Goal: Task Accomplishment & Management: Manage account settings

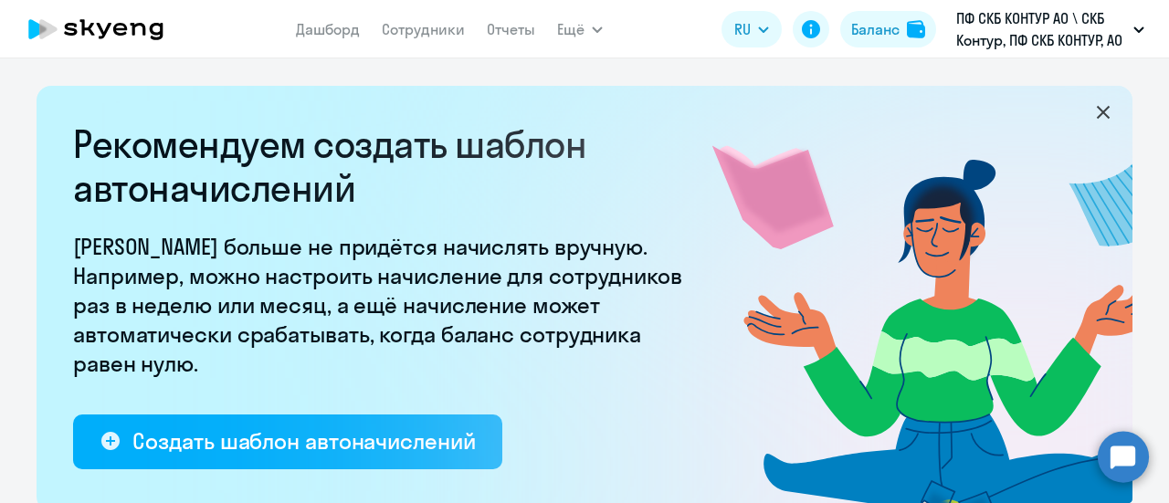
select select "10"
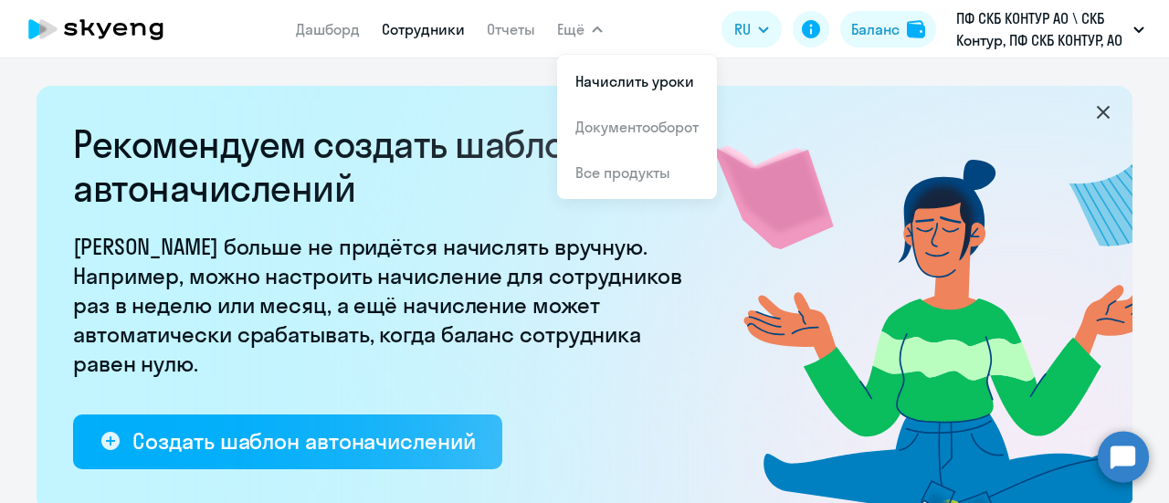
click at [430, 26] on link "Сотрудники" at bounding box center [423, 29] width 83 height 18
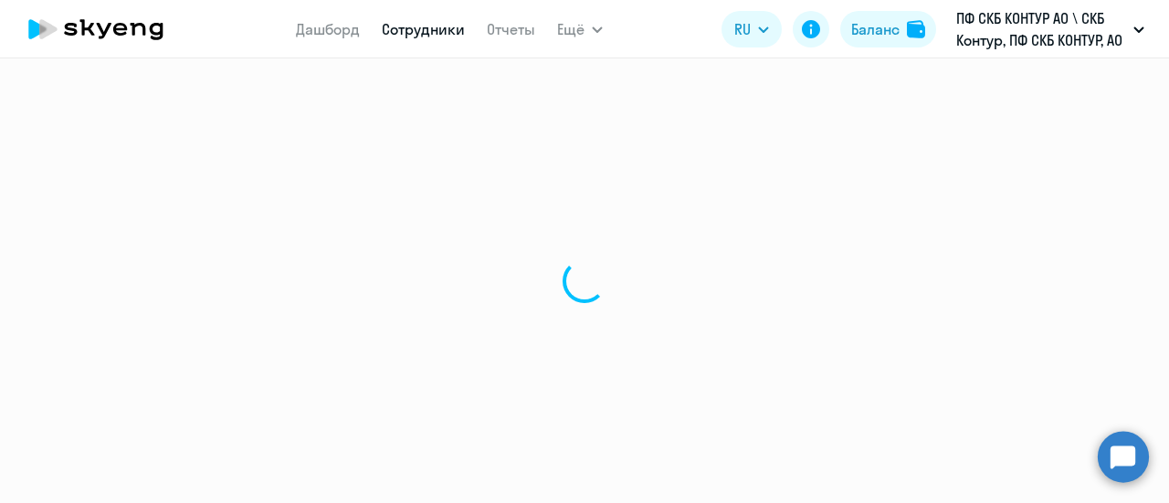
select select "30"
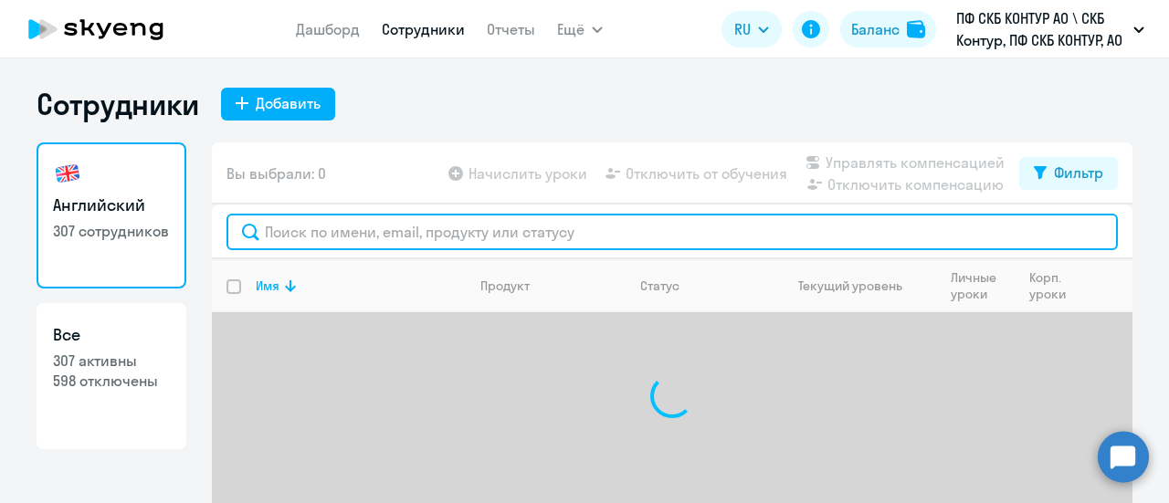
click at [298, 228] on input "text" at bounding box center [671, 232] width 891 height 37
paste input "24934"
type input "24934"
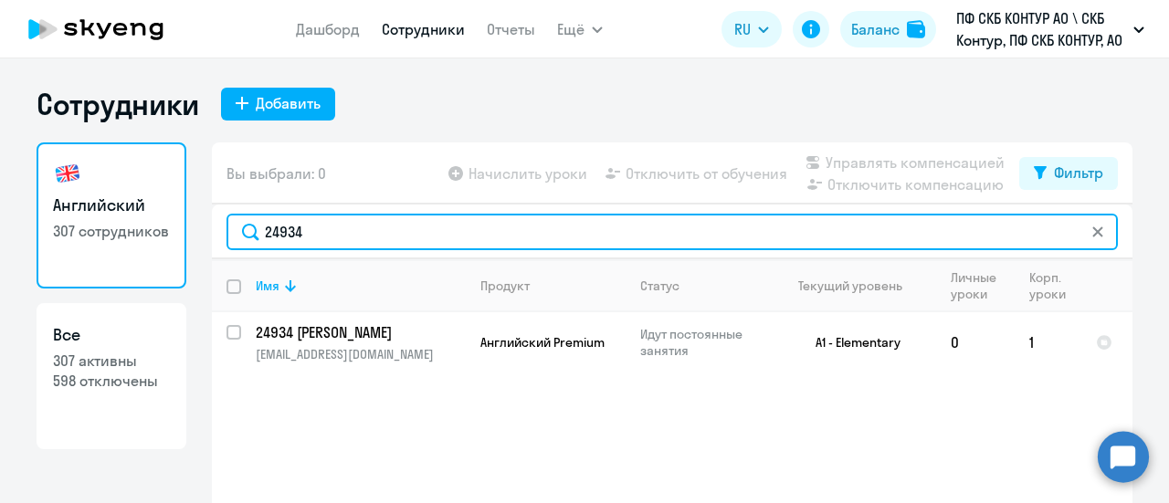
drag, startPoint x: 313, startPoint y: 232, endPoint x: 60, endPoint y: 200, distance: 255.0
click at [60, 200] on div "Английский 307 сотрудников Все 307 активны 598 отключены Вы выбрали: 0 Начислит…" at bounding box center [585, 363] width 1096 height 442
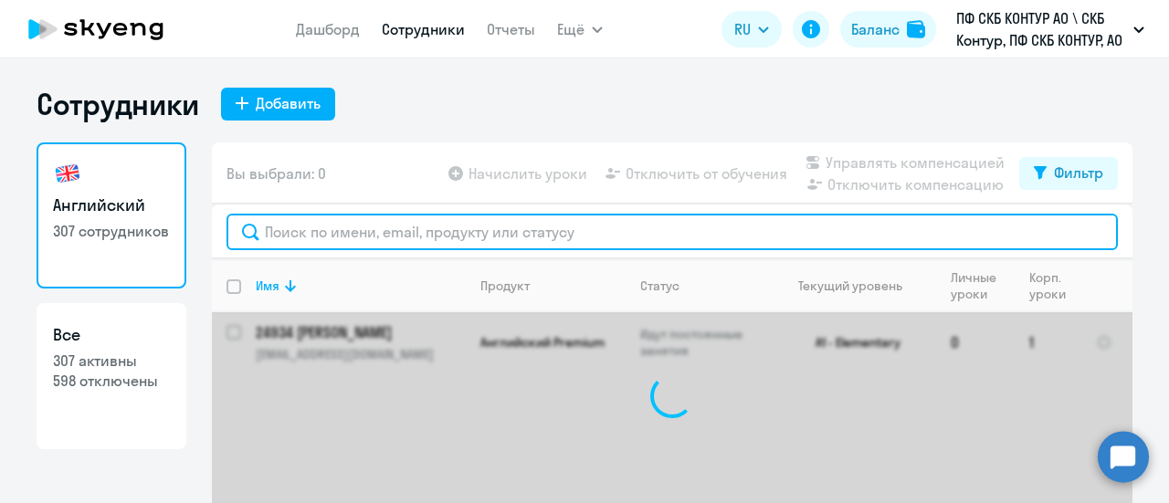
paste input "56138"
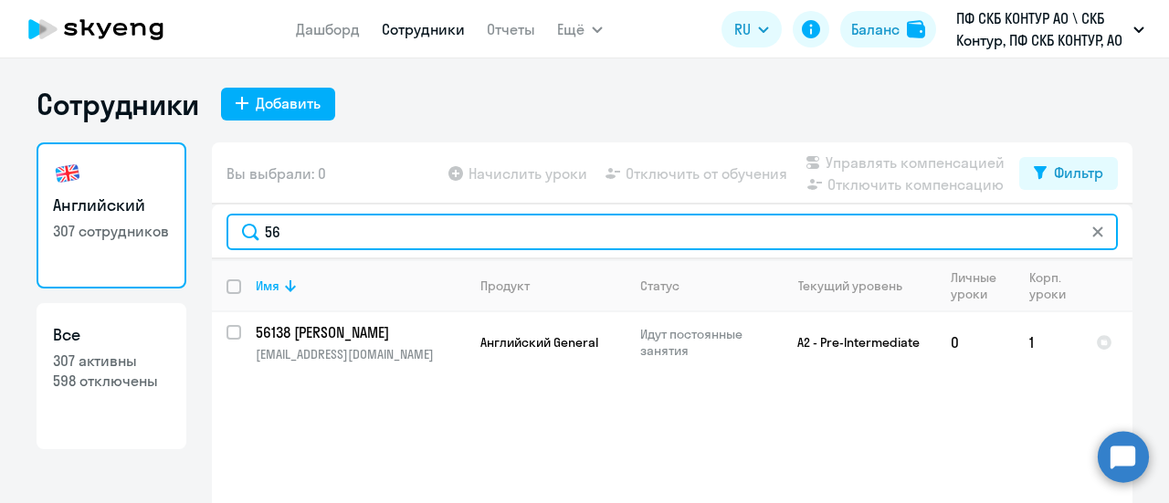
type input "5"
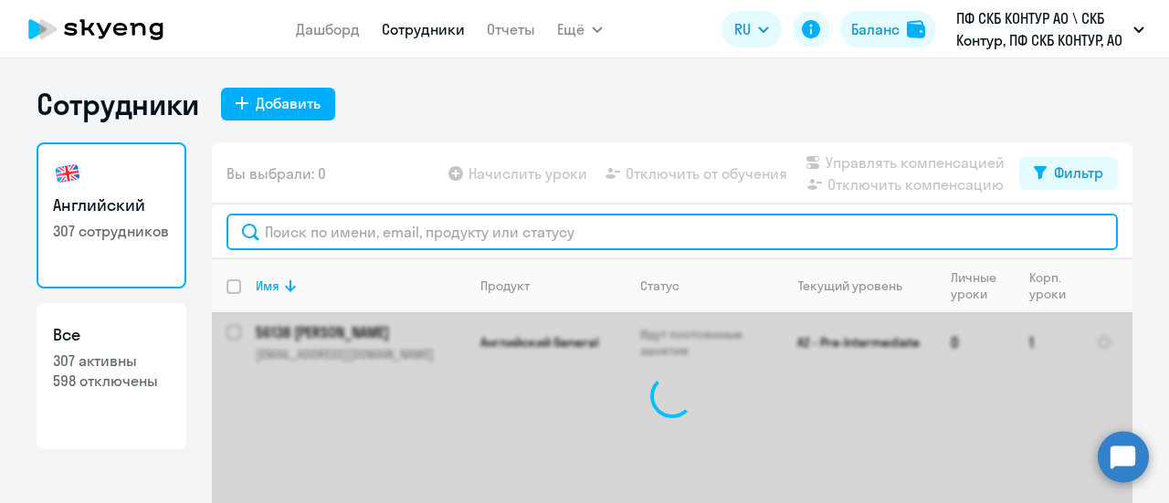
paste input "29479"
type input "29479"
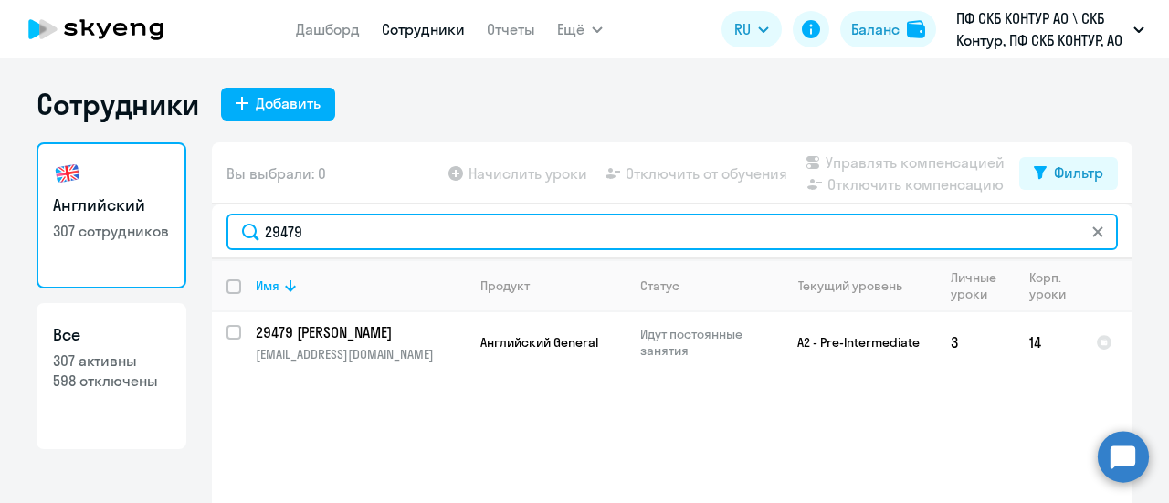
drag, startPoint x: 369, startPoint y: 240, endPoint x: 220, endPoint y: 216, distance: 150.9
click at [226, 216] on div "29479" at bounding box center [671, 232] width 891 height 37
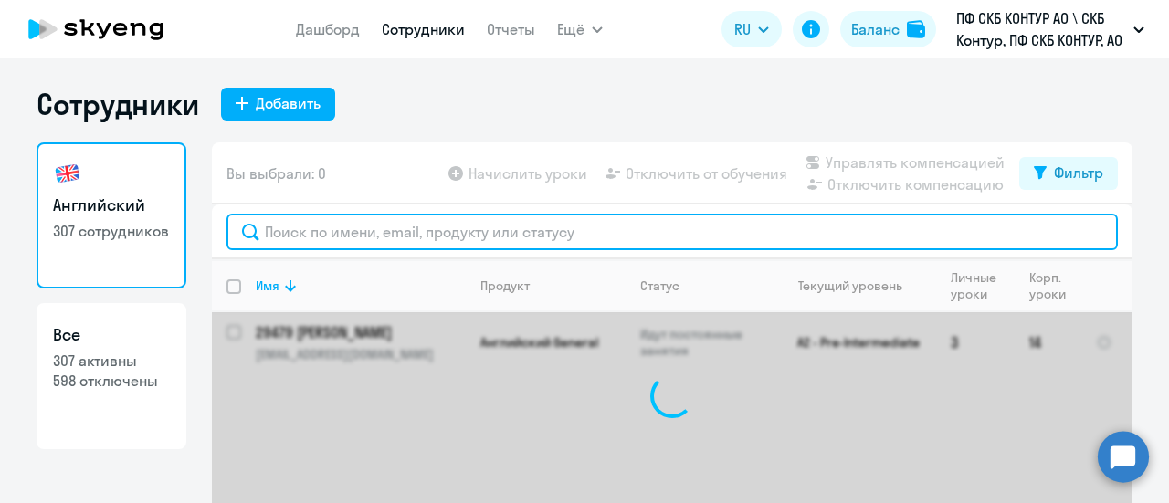
paste input "28368"
type input "28368"
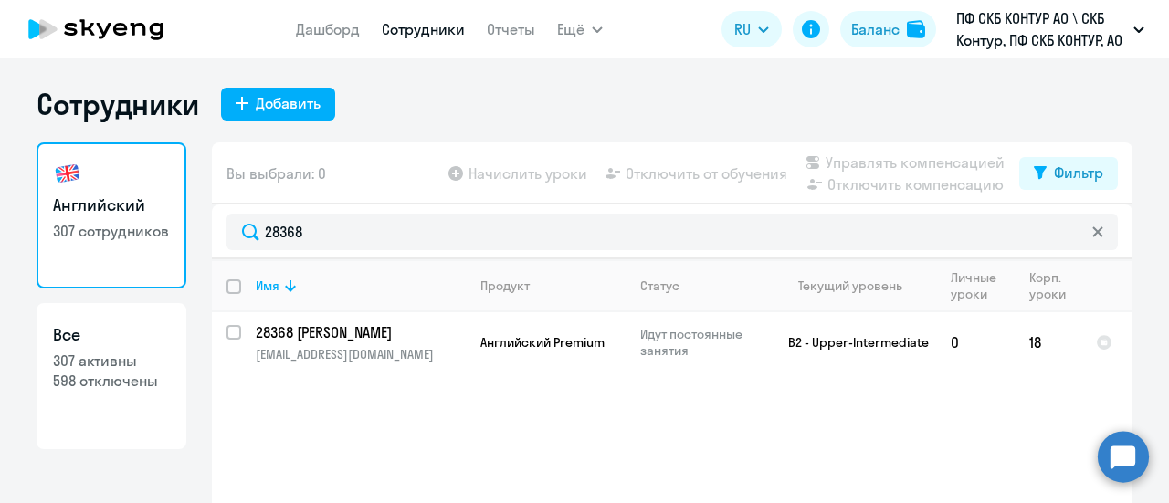
click at [572, 170] on app-table-action-button "Начислить уроки" at bounding box center [516, 174] width 142 height 22
click at [570, 177] on app-table-action-button "Начислить уроки" at bounding box center [516, 174] width 142 height 22
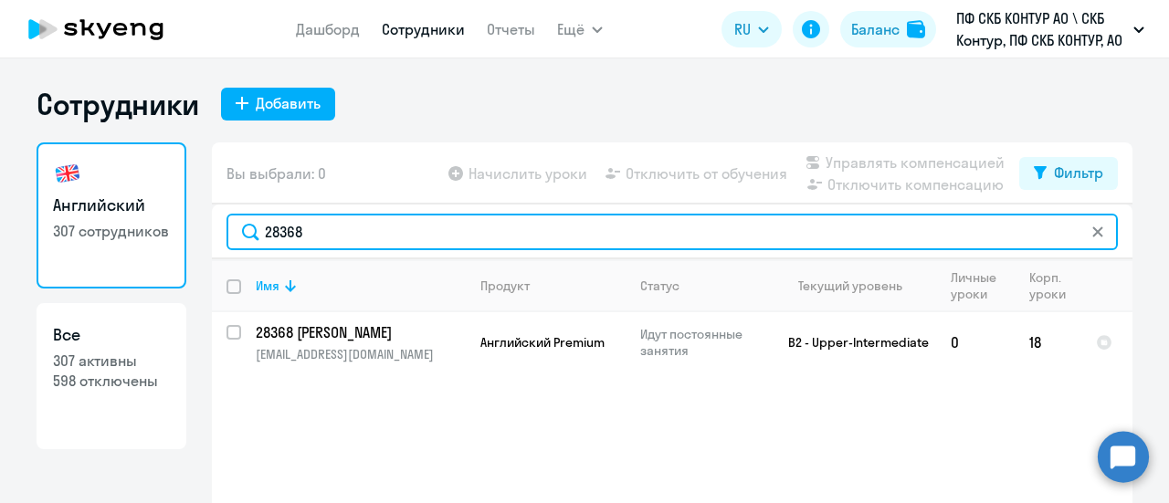
drag, startPoint x: 323, startPoint y: 235, endPoint x: 211, endPoint y: 226, distance: 112.7
click at [212, 226] on div "28368" at bounding box center [672, 232] width 920 height 55
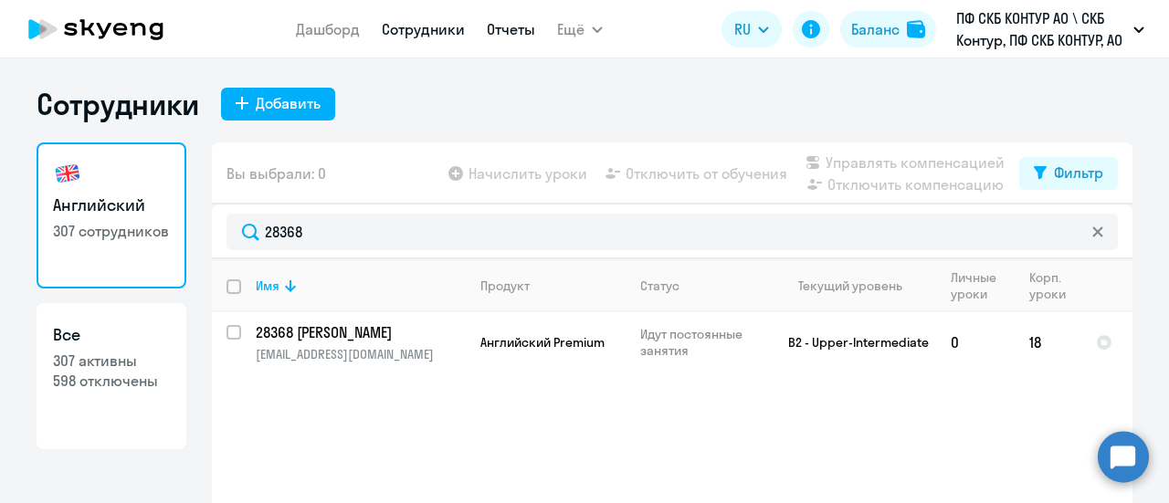
click at [510, 28] on link "Отчеты" at bounding box center [511, 29] width 48 height 18
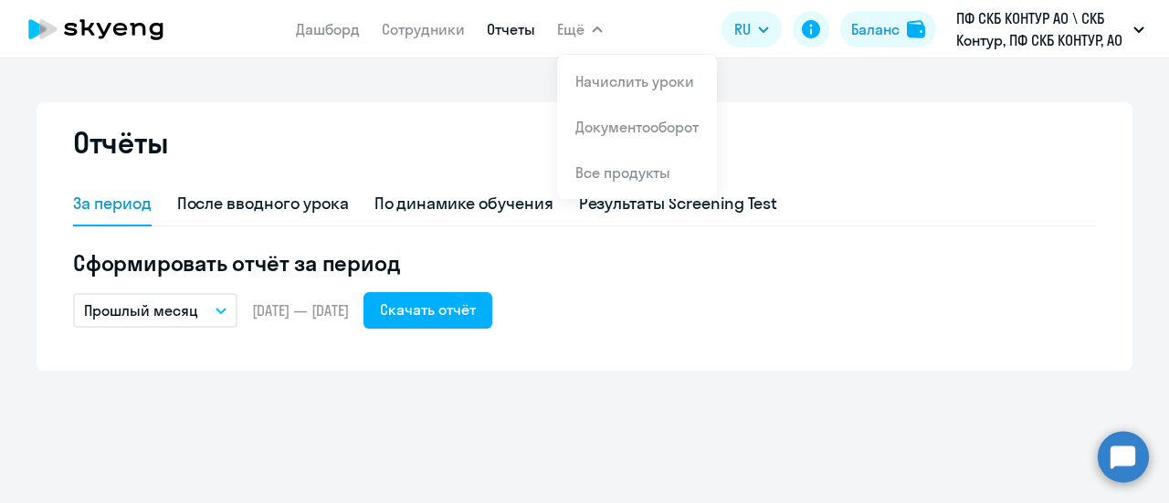
click at [592, 29] on icon "button" at bounding box center [597, 29] width 11 height 6
click at [436, 28] on link "Сотрудники" at bounding box center [423, 29] width 83 height 18
select select "30"
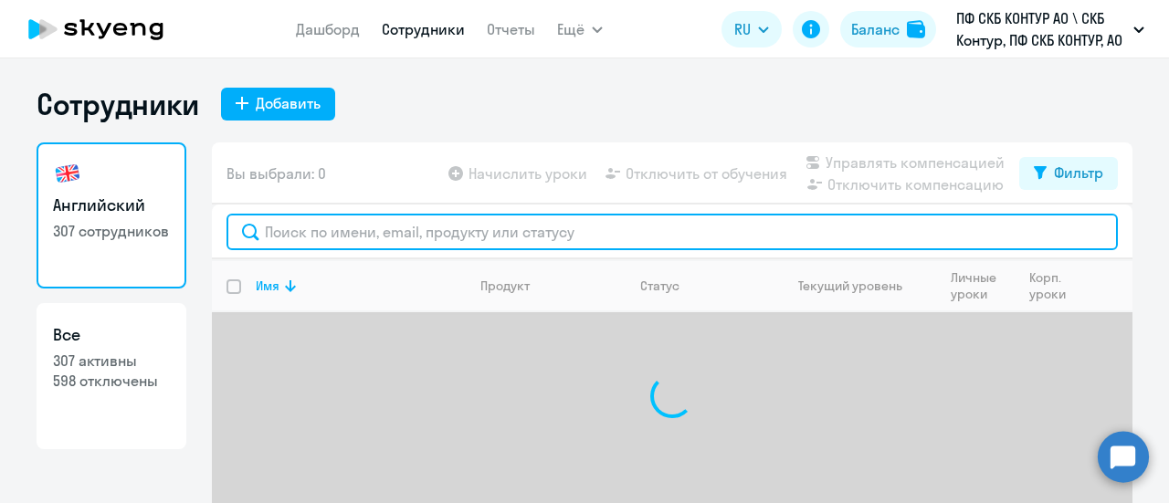
click at [359, 227] on input "text" at bounding box center [671, 232] width 891 height 37
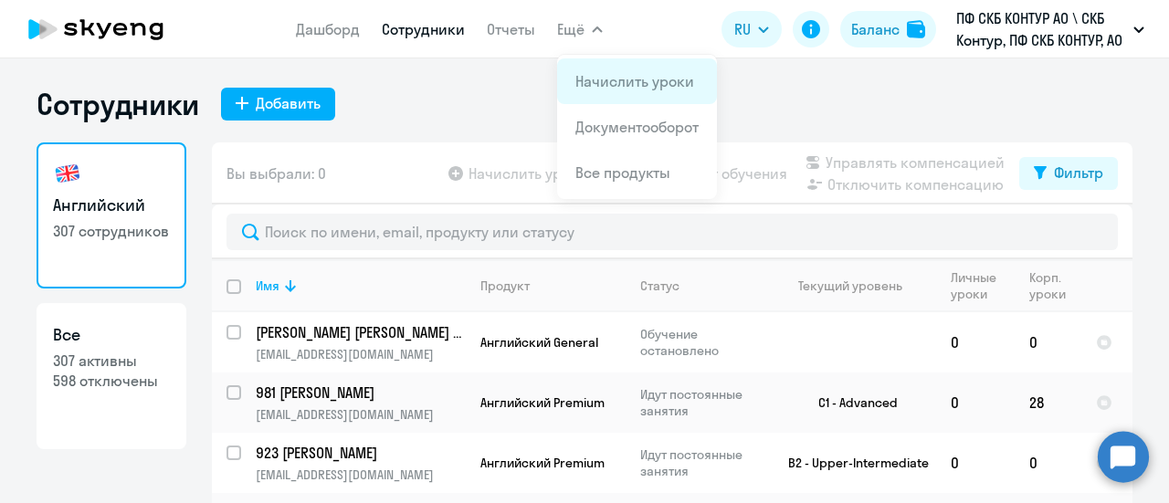
click at [623, 90] on app-menu-item-link "Начислить уроки" at bounding box center [636, 81] width 123 height 22
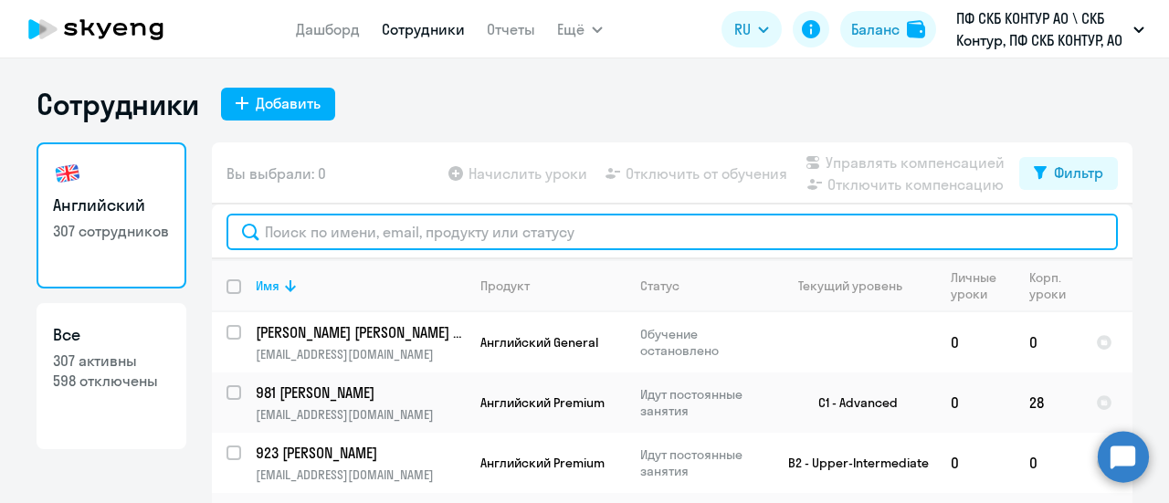
click at [357, 225] on input "text" at bounding box center [671, 232] width 891 height 37
paste input "28368"
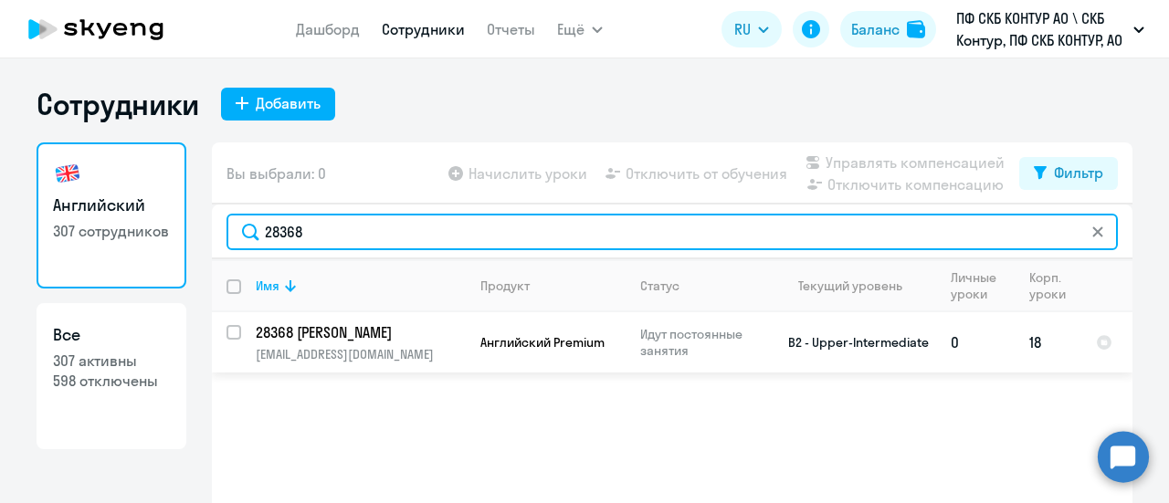
type input "28368"
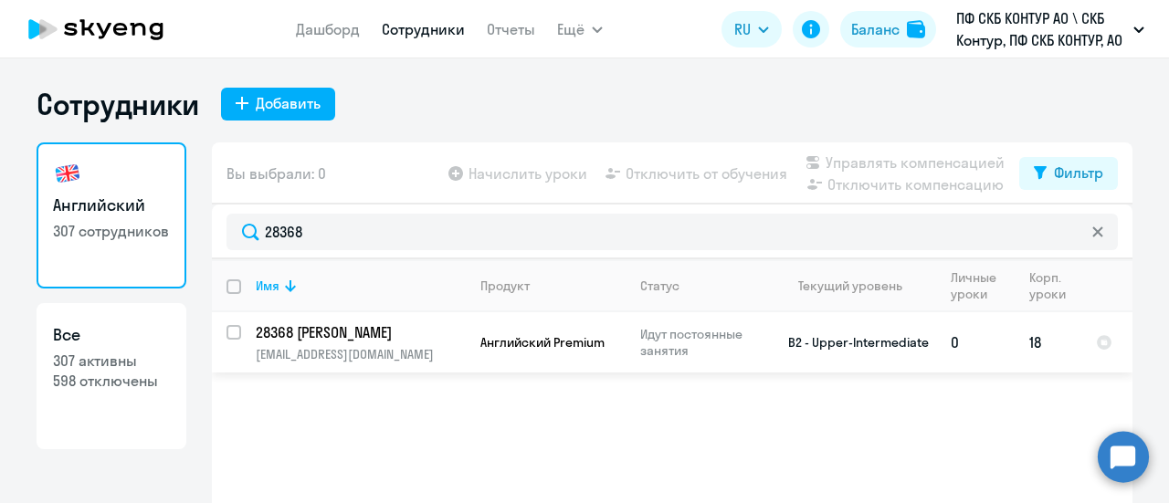
click at [241, 329] on td "28368 [PERSON_NAME] [PERSON_NAME][EMAIL_ADDRESS][DOMAIN_NAME]" at bounding box center [353, 342] width 225 height 60
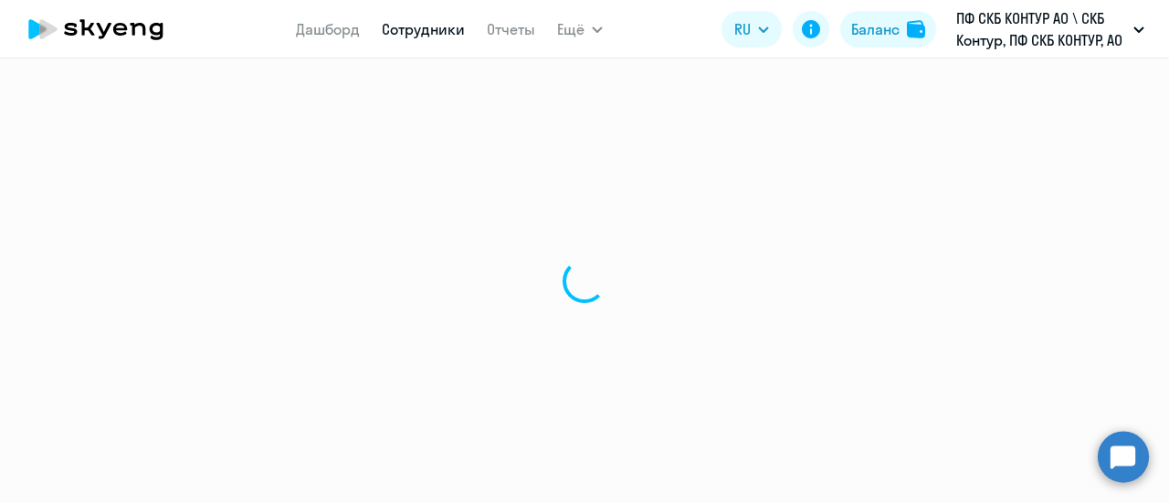
select select "english"
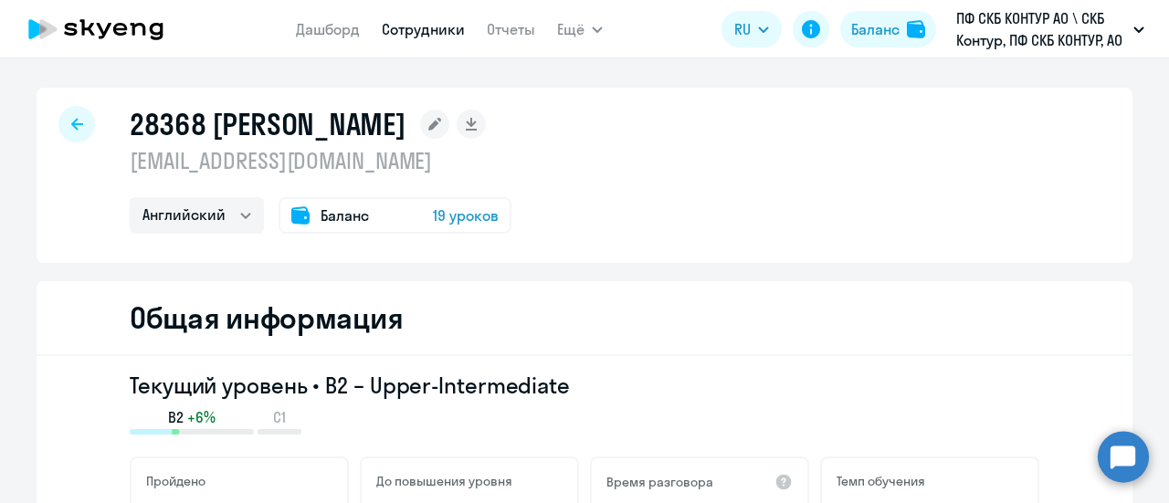
select select "30"
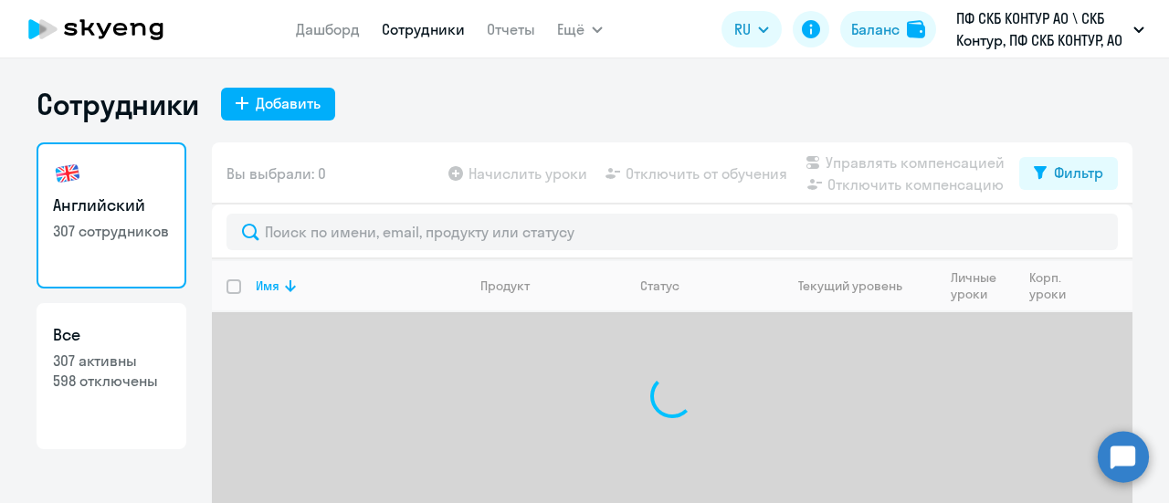
click at [232, 288] on input "select all" at bounding box center [244, 297] width 37 height 37
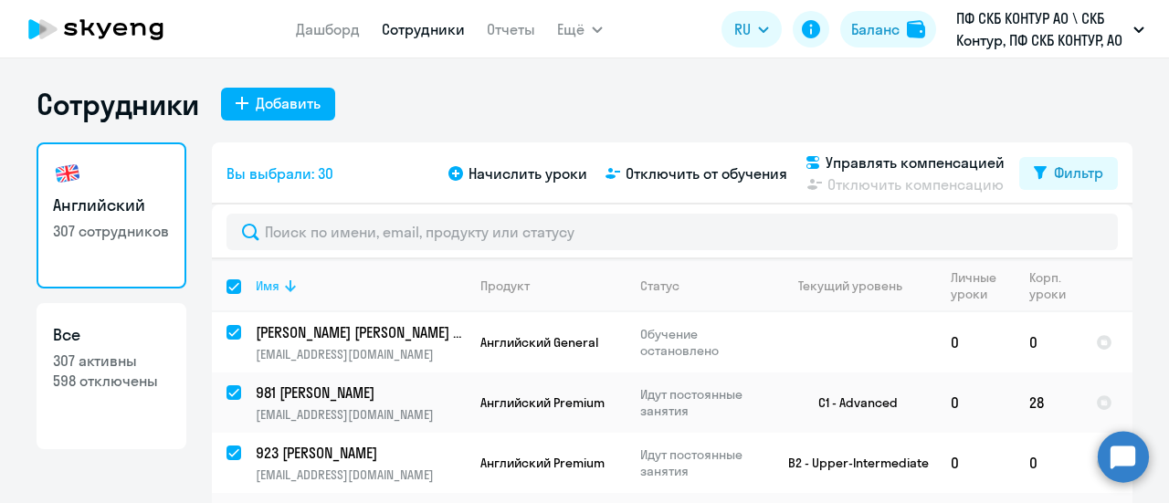
drag, startPoint x: 236, startPoint y: 289, endPoint x: 243, endPoint y: 266, distance: 24.8
click at [241, 286] on th "Имя" at bounding box center [353, 285] width 225 height 53
checkbox input "false"
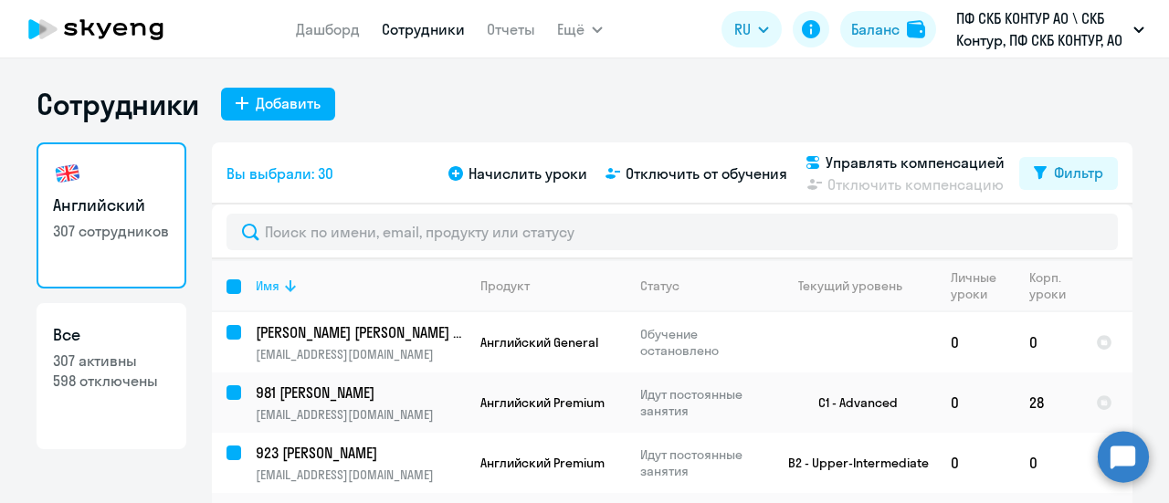
checkbox input "false"
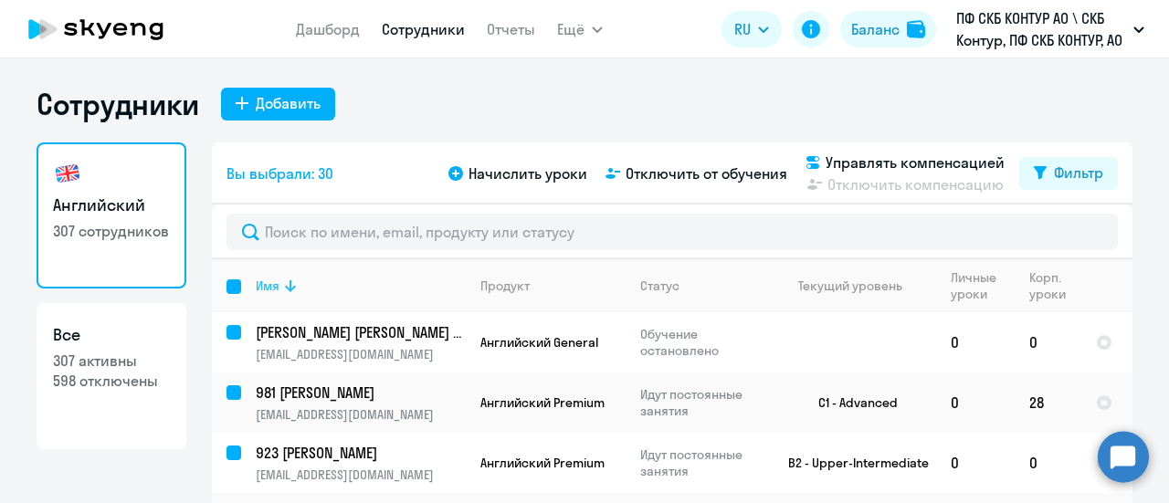
checkbox input "false"
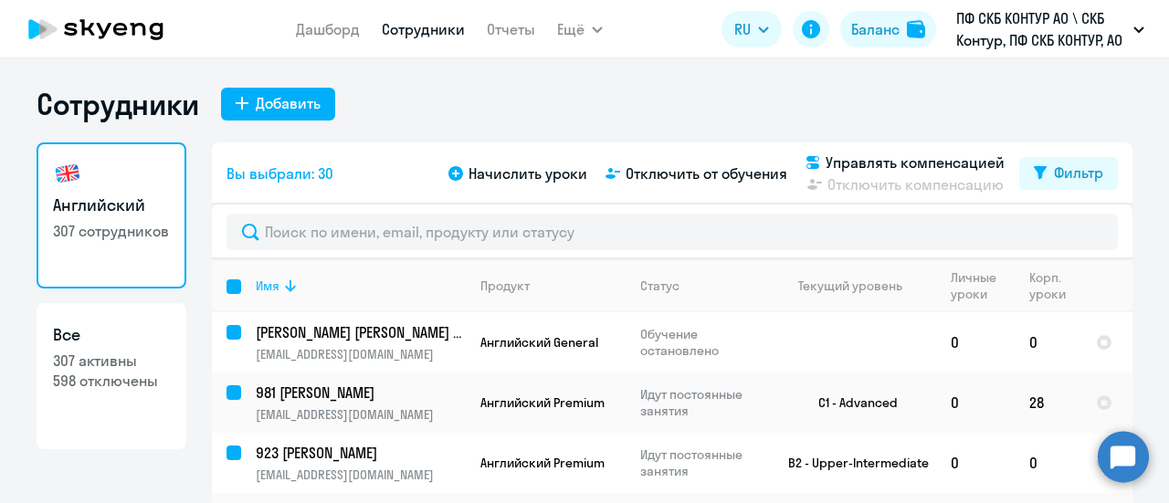
checkbox input "false"
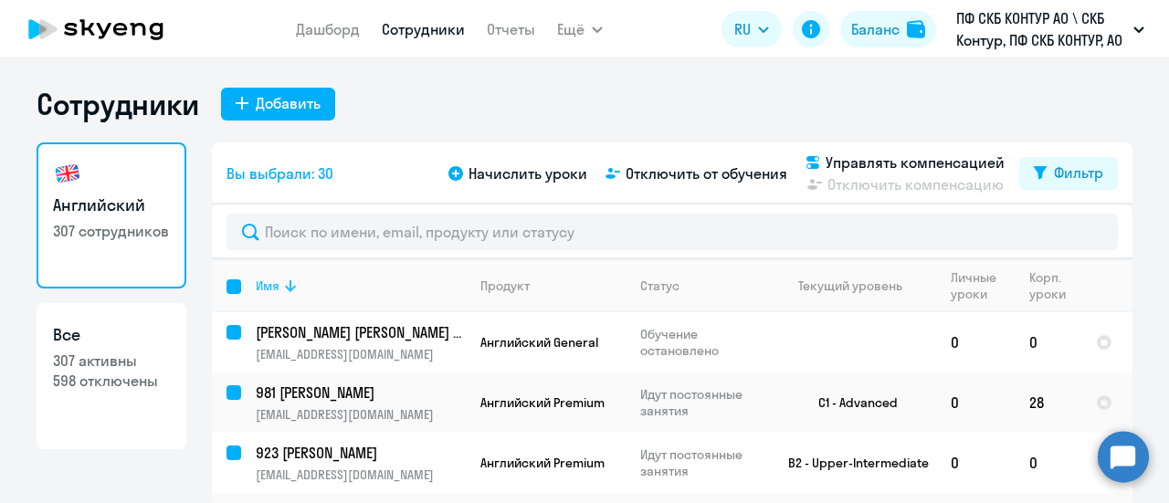
checkbox input "false"
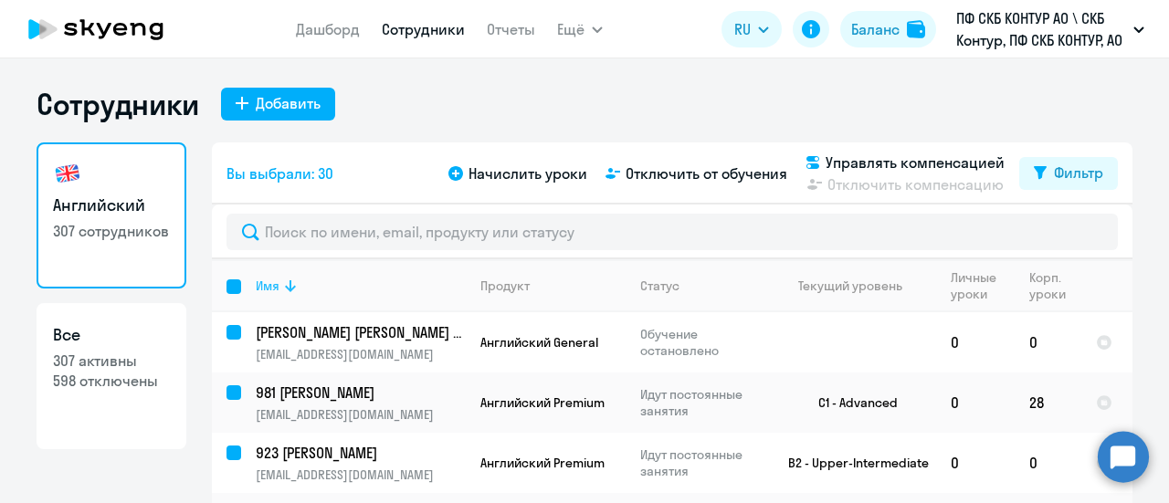
checkbox input "false"
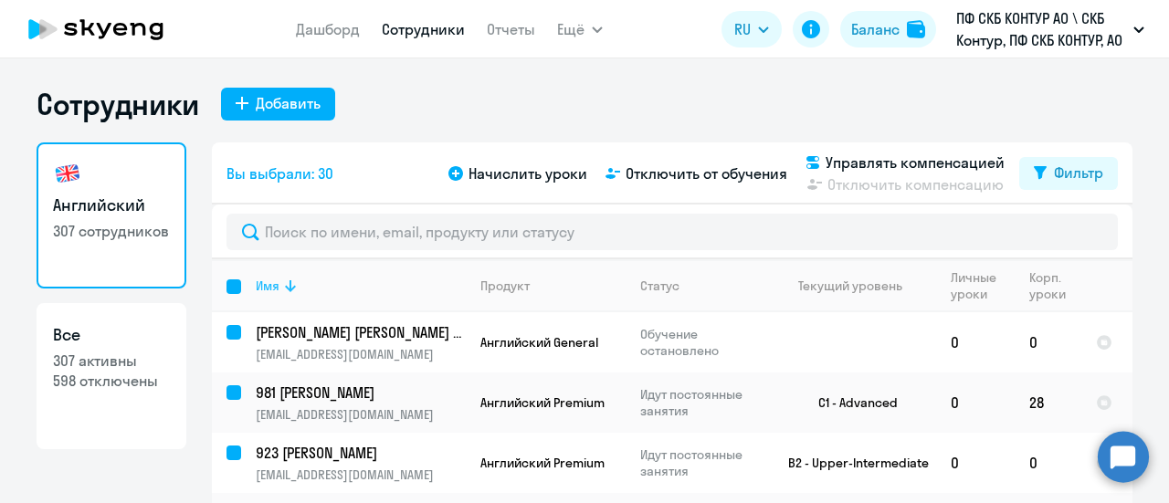
checkbox input "false"
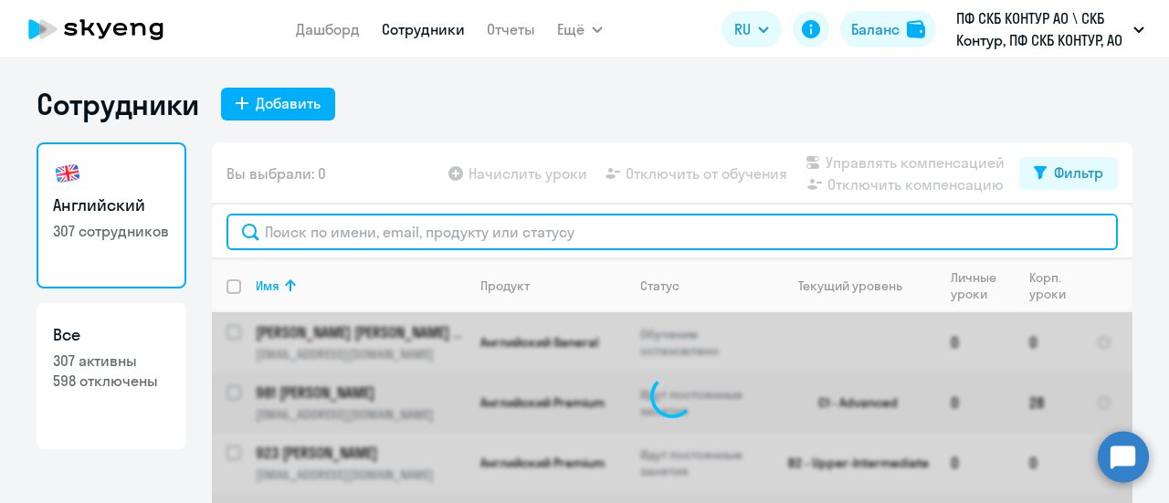
drag, startPoint x: 285, startPoint y: 220, endPoint x: 284, endPoint y: 235, distance: 14.6
click at [285, 232] on input "text" at bounding box center [671, 232] width 891 height 37
paste input "28368"
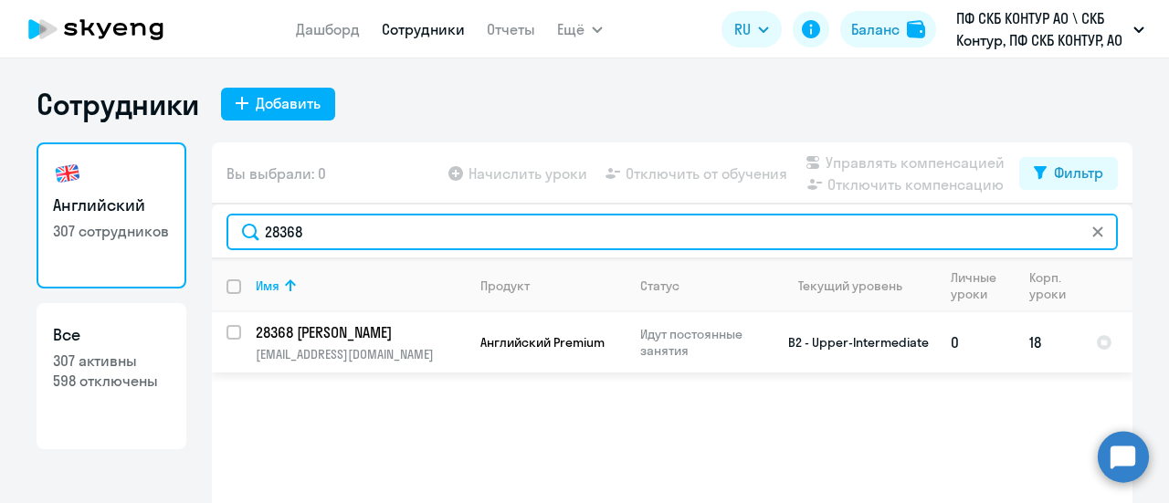
type input "28368"
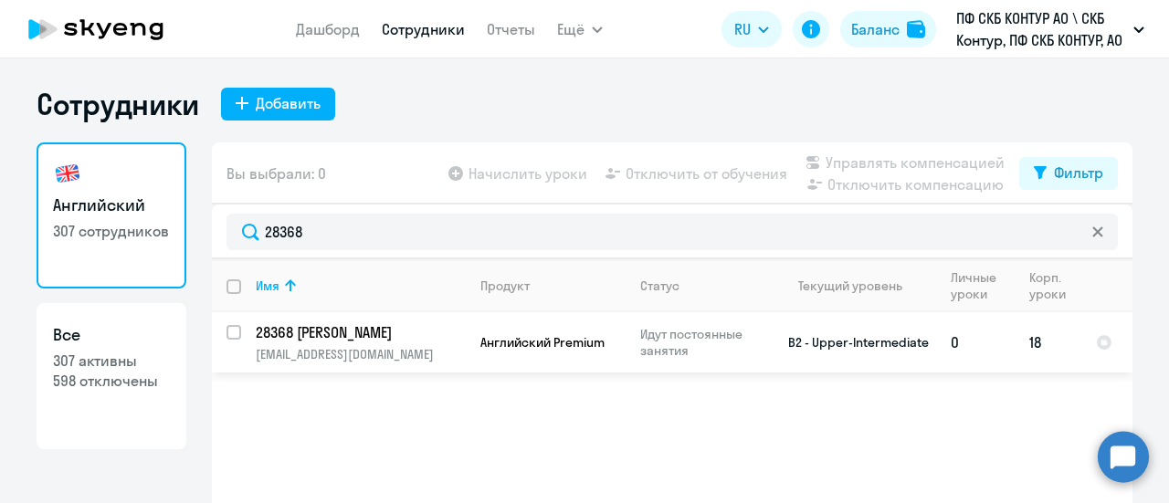
click at [226, 331] on input "select row 11621418" at bounding box center [244, 343] width 37 height 37
checkbox input "true"
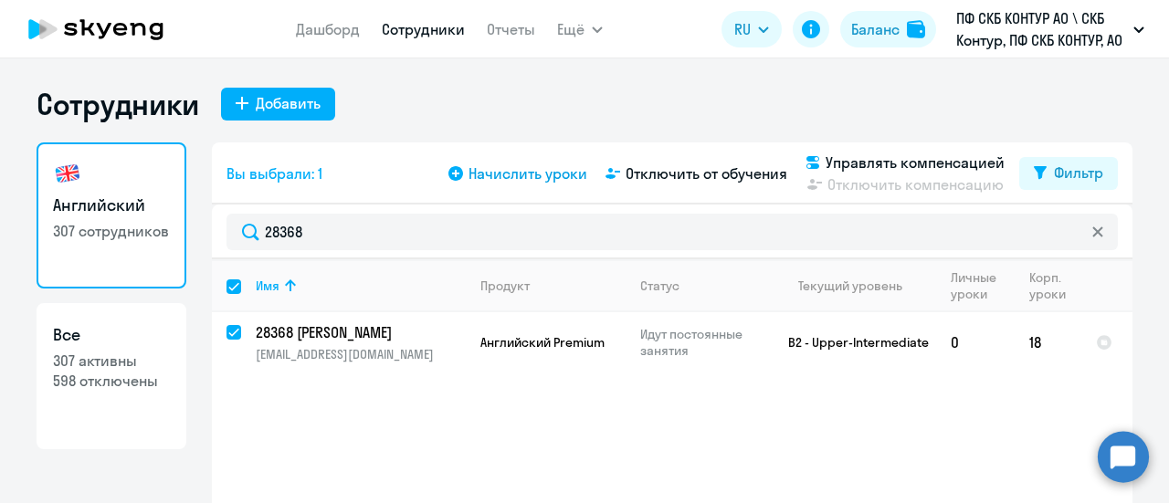
click at [537, 174] on span "Начислить уроки" at bounding box center [527, 174] width 119 height 22
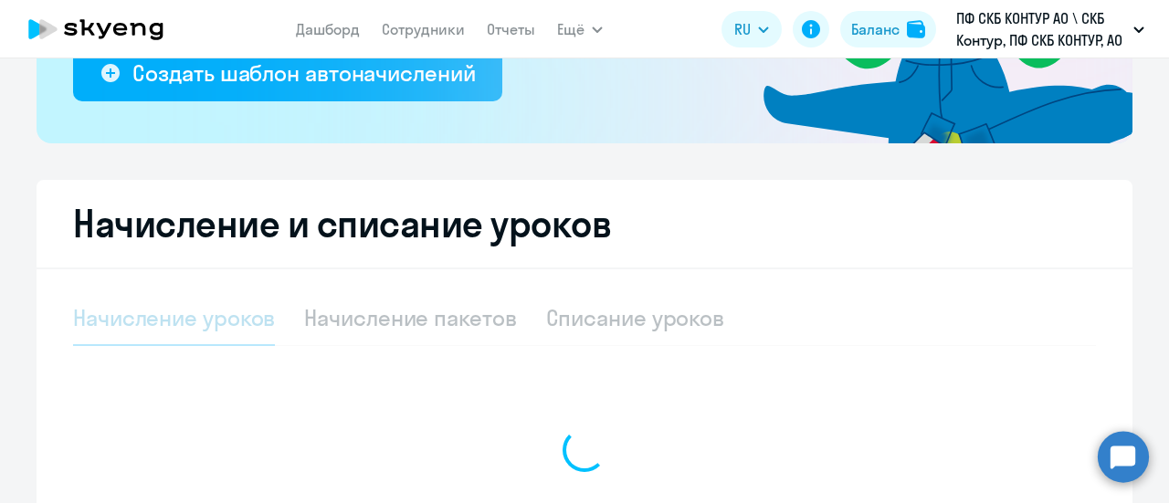
select select "10"
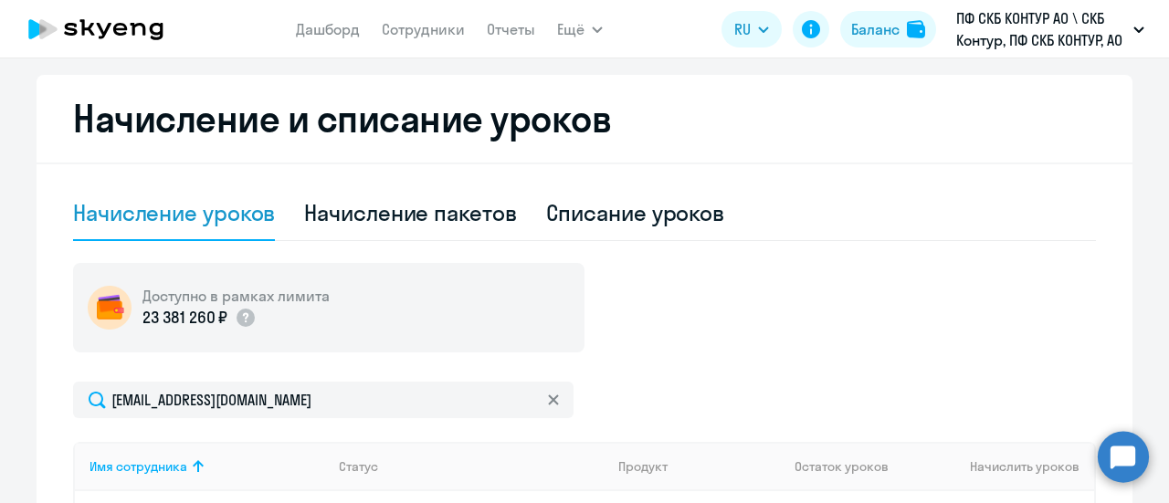
scroll to position [457, 0]
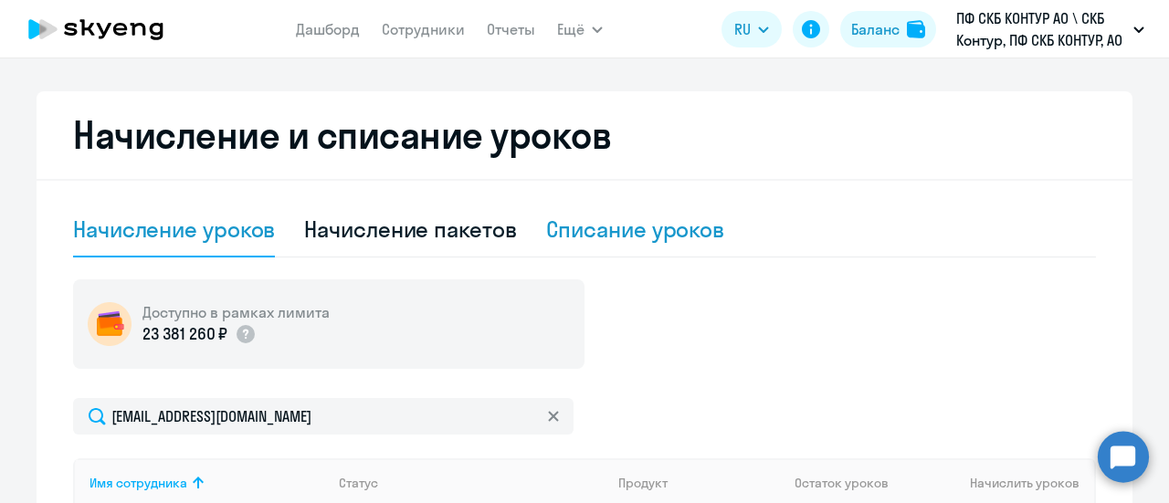
click at [594, 229] on div "Списание уроков" at bounding box center [635, 229] width 179 height 29
select select "10"
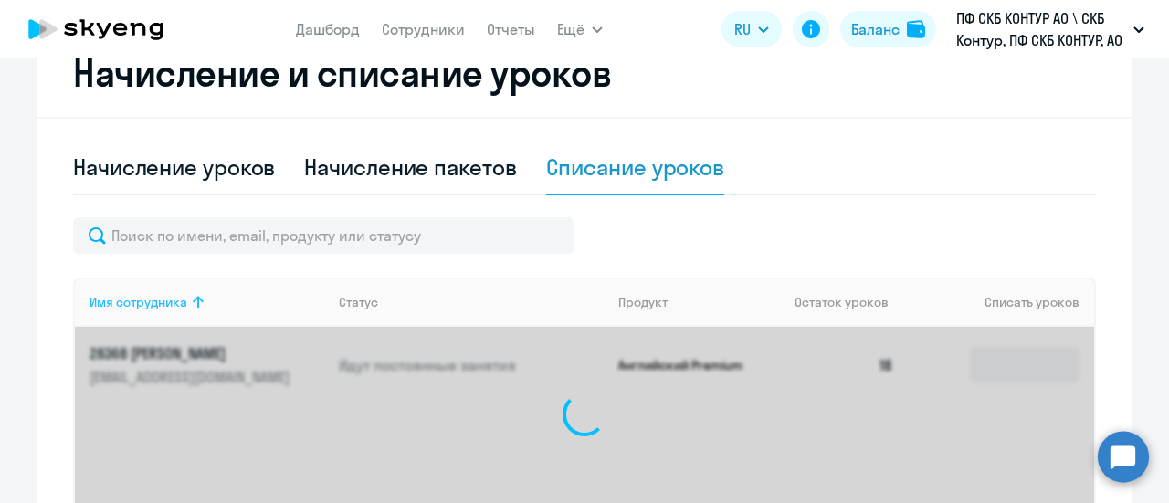
scroll to position [548, 0]
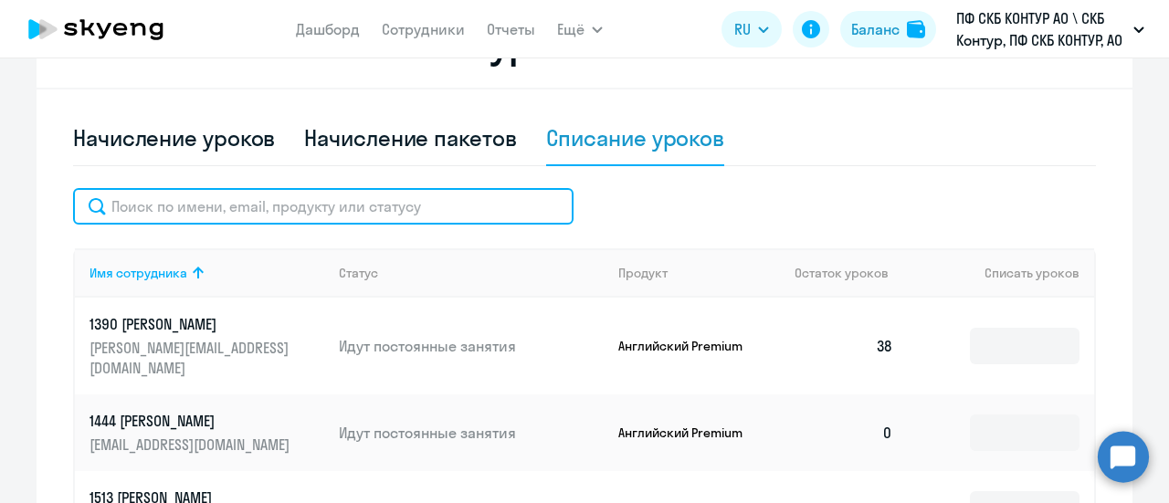
click at [175, 215] on input "text" at bounding box center [323, 206] width 500 height 37
paste input "28368"
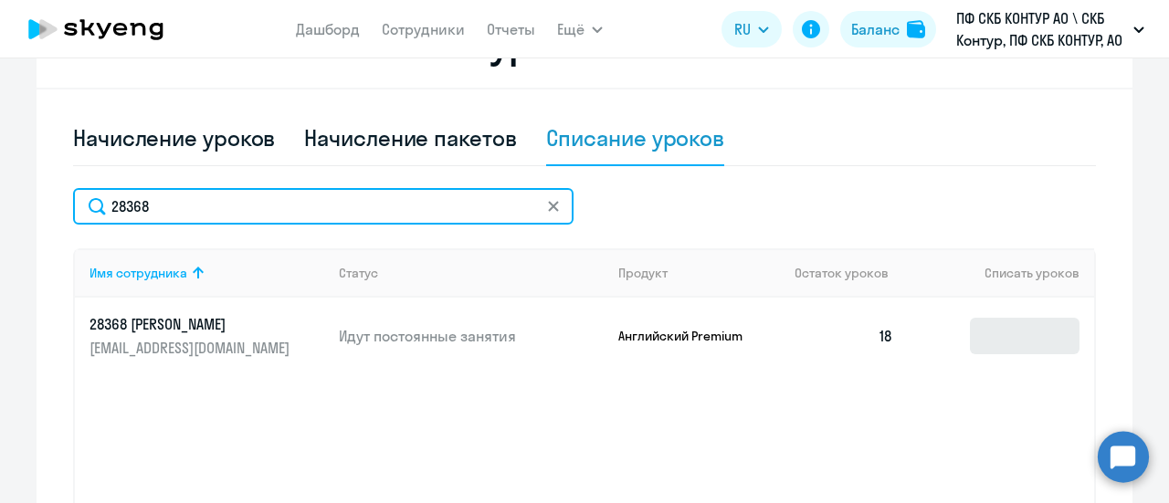
type input "28368"
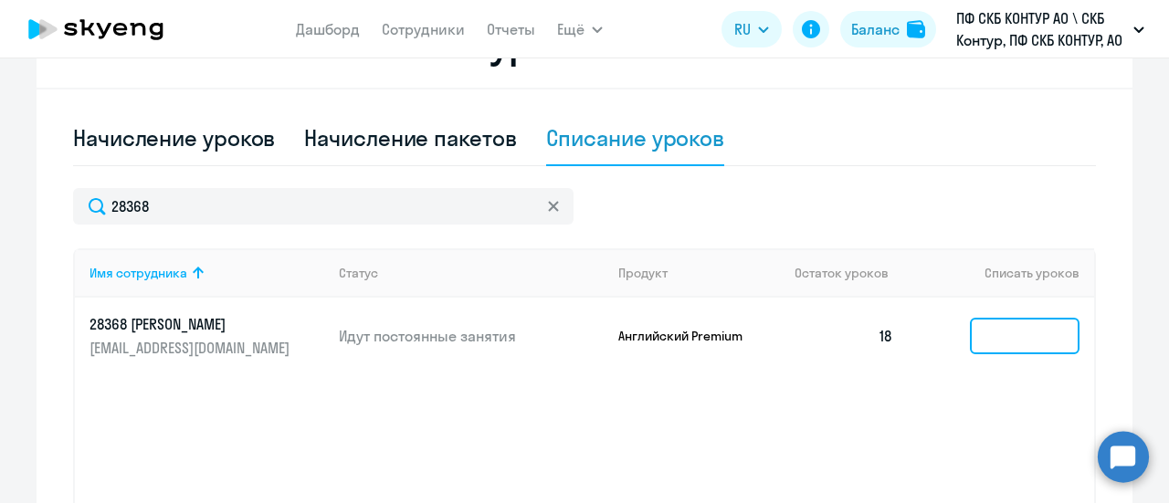
click at [994, 345] on input at bounding box center [1025, 336] width 110 height 37
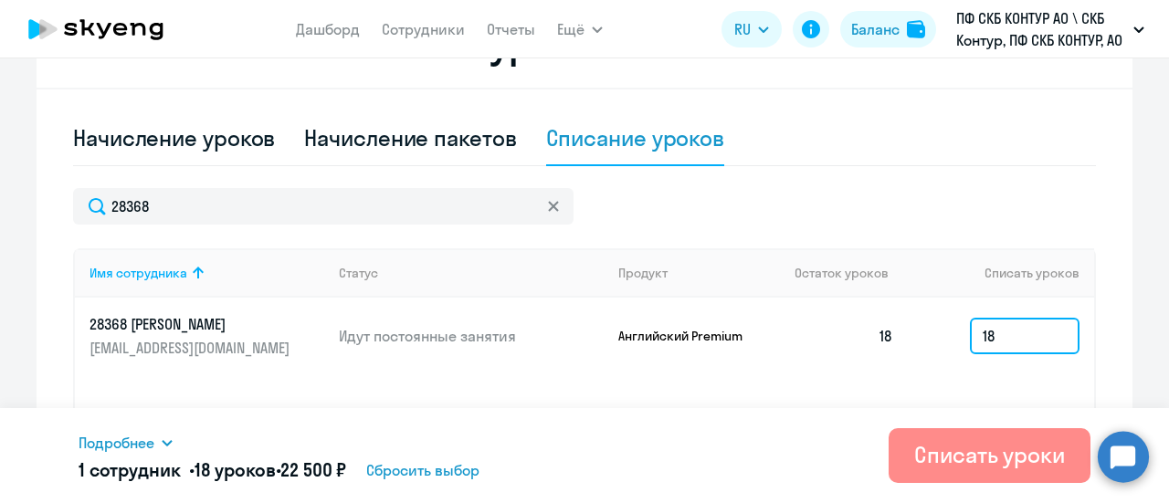
type input "18"
click at [950, 454] on div "Списать уроки" at bounding box center [989, 454] width 151 height 29
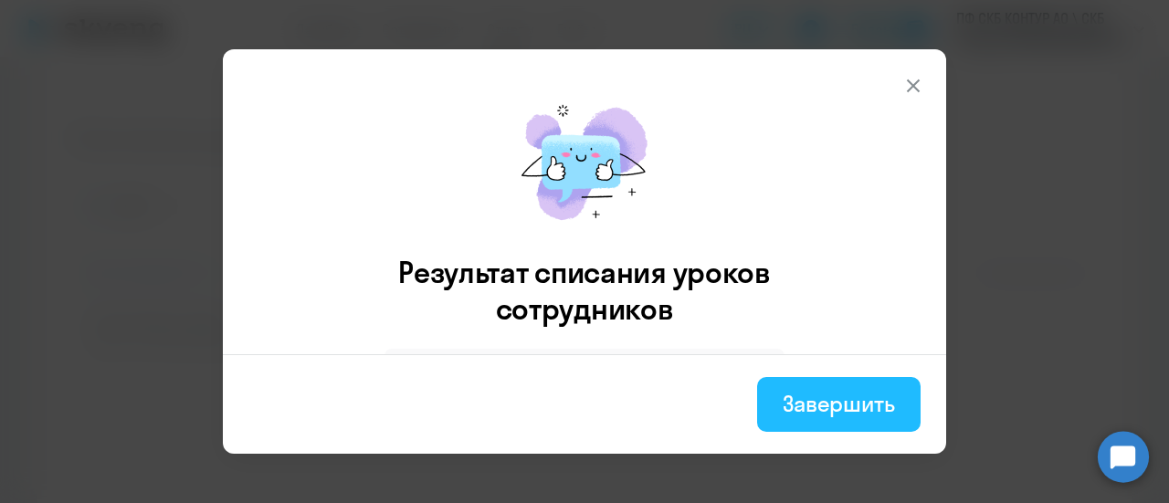
click at [843, 400] on div "Завершить" at bounding box center [839, 403] width 112 height 29
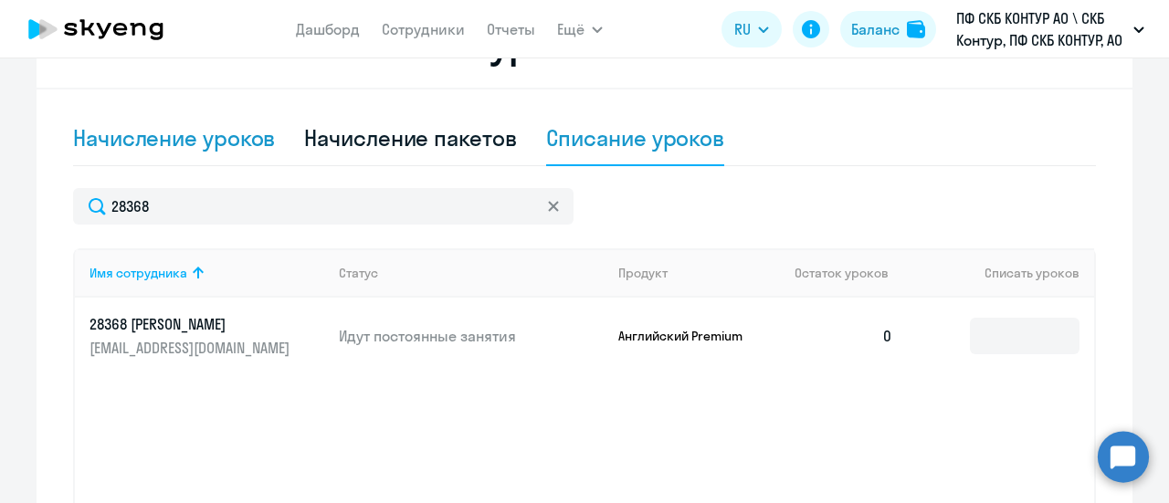
click at [170, 134] on div "Начисление уроков" at bounding box center [174, 137] width 202 height 29
select select "10"
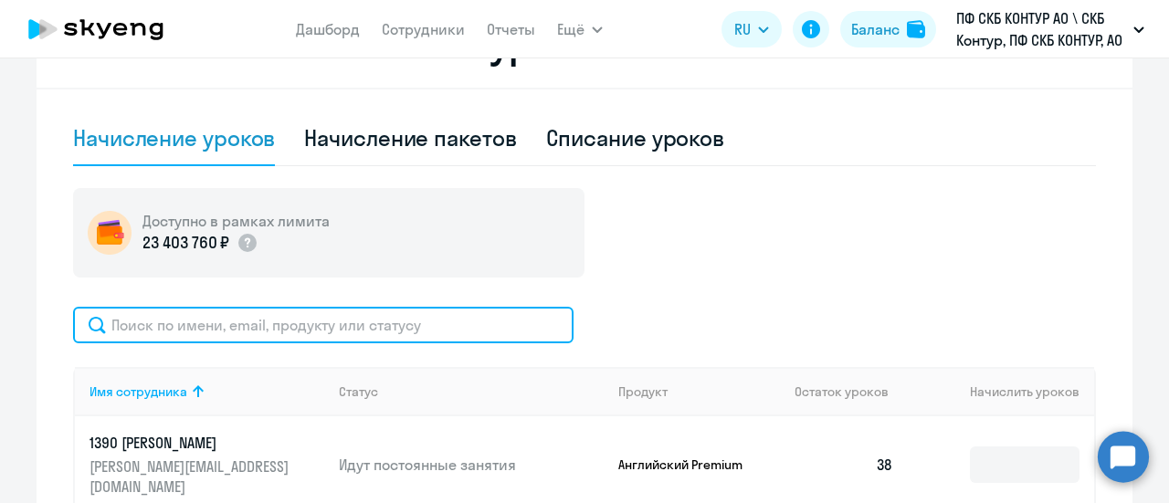
drag, startPoint x: 142, startPoint y: 326, endPoint x: 89, endPoint y: 299, distance: 60.4
click at [145, 325] on input "text" at bounding box center [323, 325] width 500 height 37
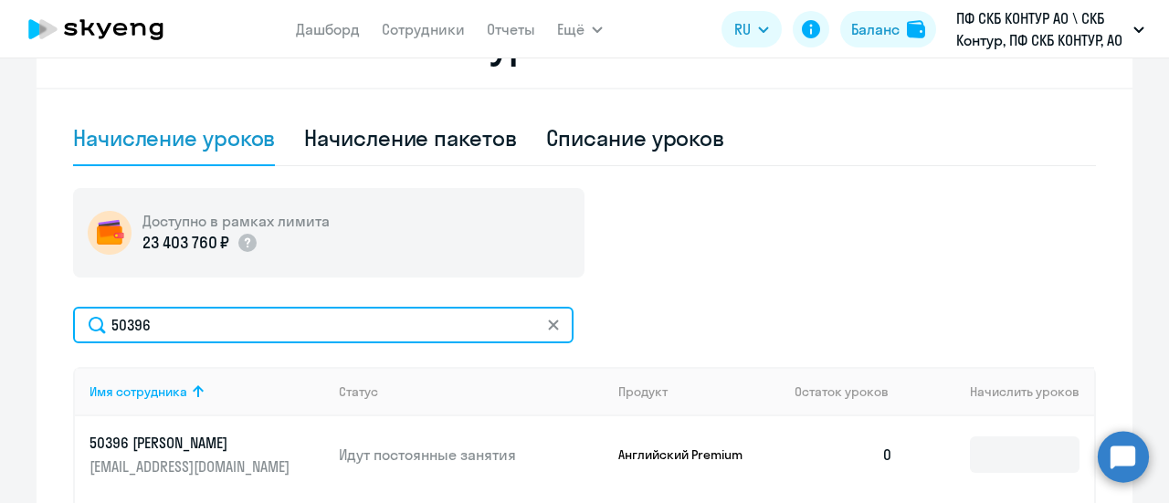
type input "50396"
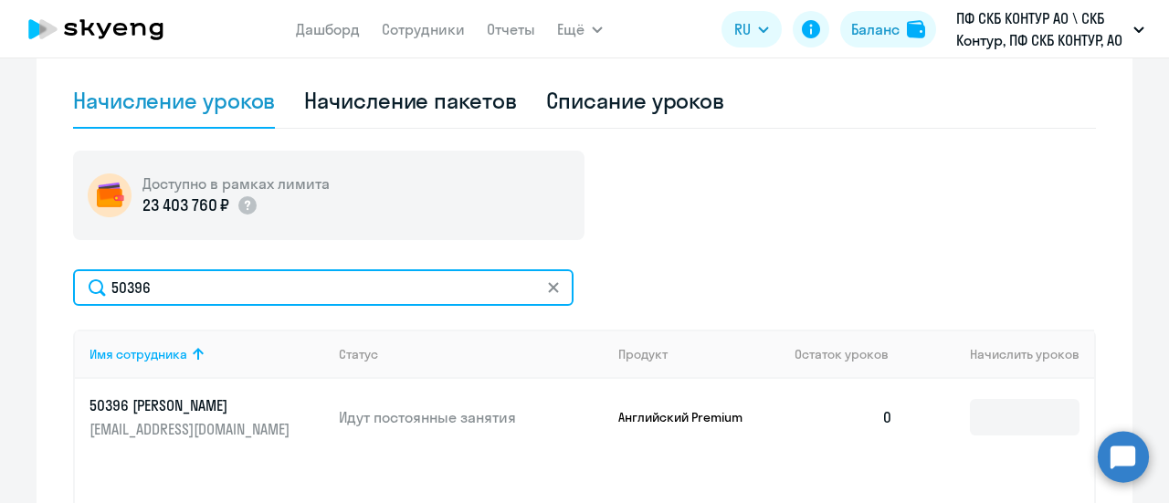
scroll to position [639, 0]
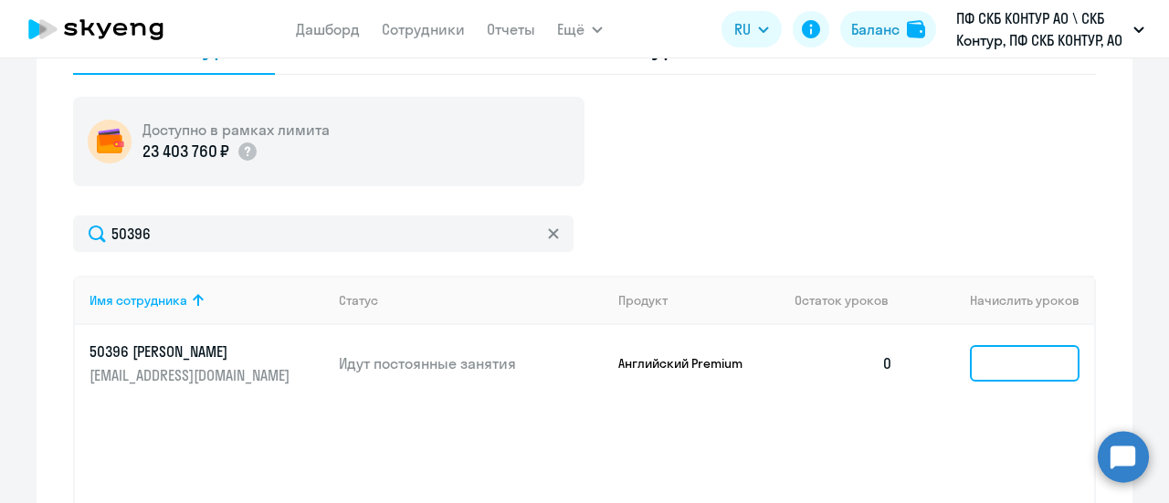
click at [983, 363] on input at bounding box center [1025, 363] width 110 height 37
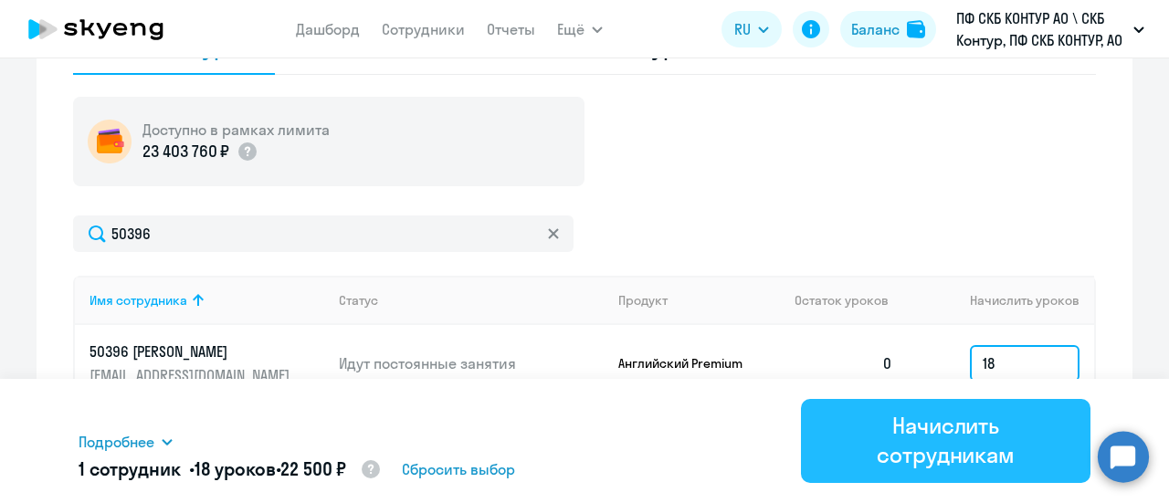
type input "18"
click at [884, 437] on div "Начислить сотрудникам" at bounding box center [945, 440] width 238 height 58
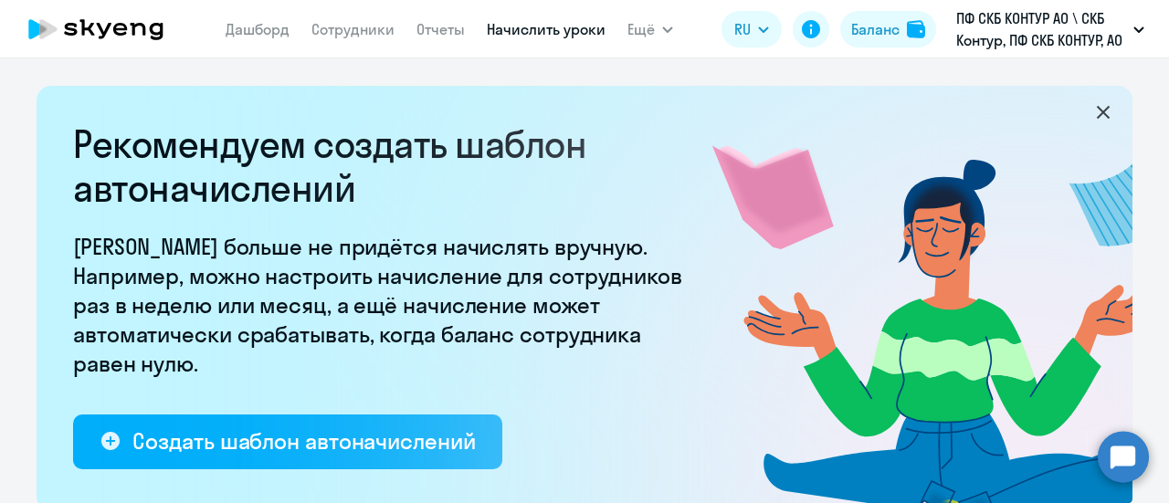
select select "10"
